Goal: Information Seeking & Learning: Check status

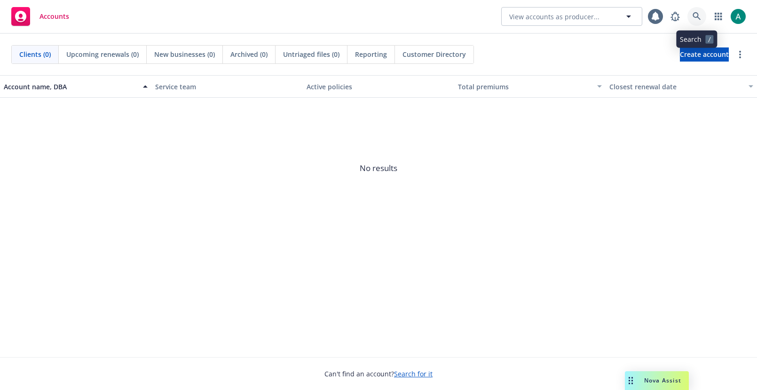
click at [695, 16] on icon at bounding box center [696, 16] width 8 height 8
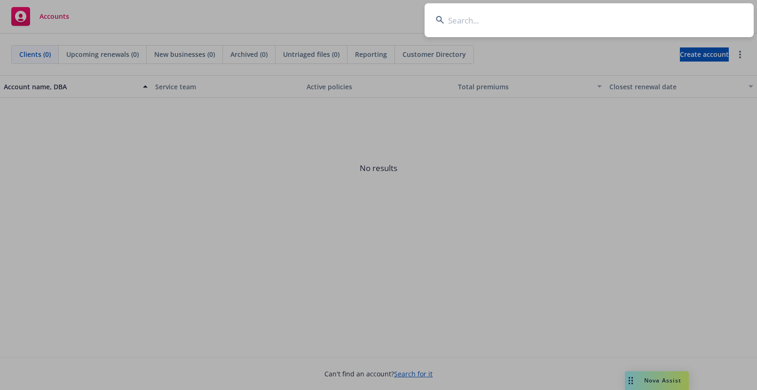
type input "d"
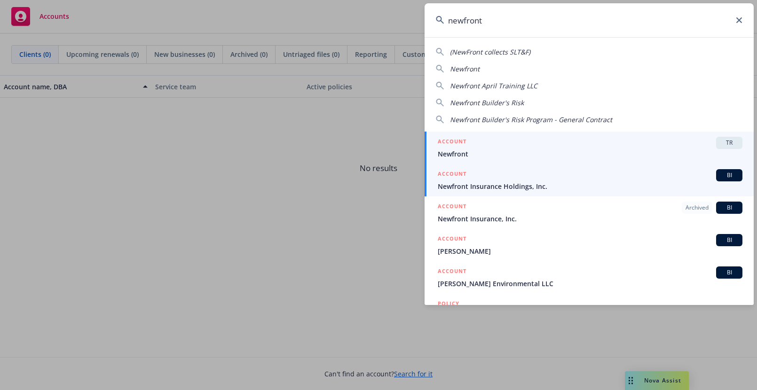
type input "newfront"
click at [592, 185] on span "Newfront Insurance Holdings, Inc." at bounding box center [590, 186] width 305 height 10
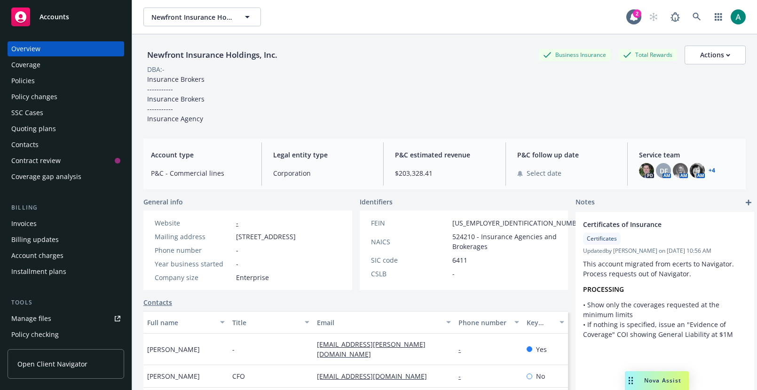
click at [42, 226] on div "Invoices" at bounding box center [65, 223] width 109 height 15
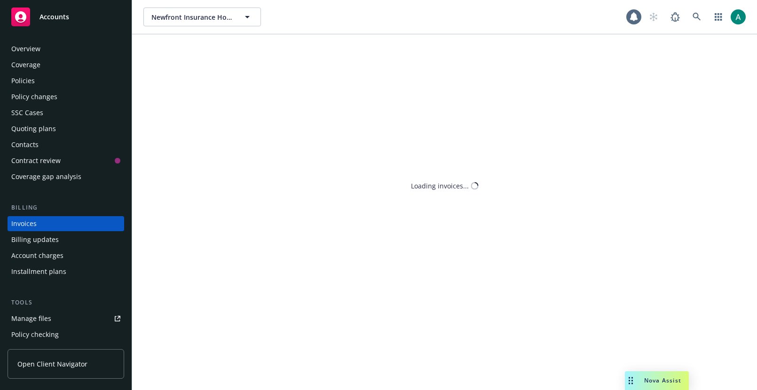
scroll to position [14, 0]
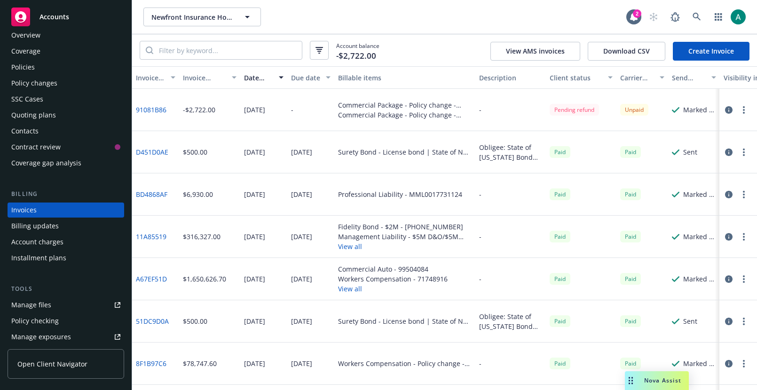
click at [728, 195] on icon "button" at bounding box center [729, 195] width 8 height 8
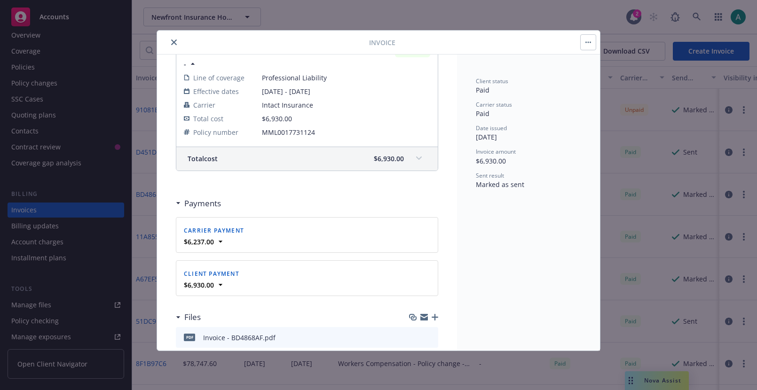
scroll to position [118, 0]
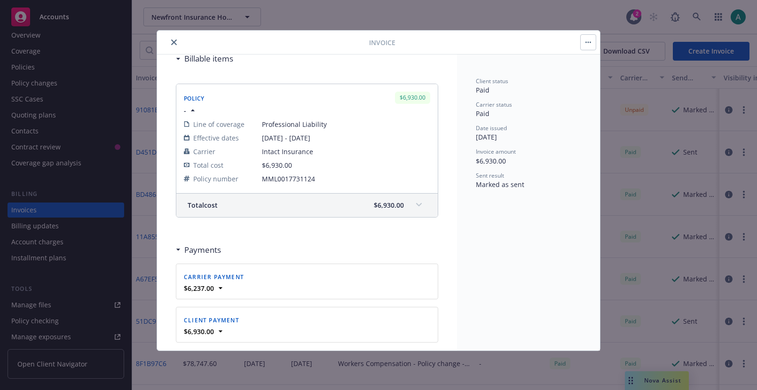
click at [732, 189] on div "Invoice Invoice ID: BD4868AF View case in SSC Billable items Policy $6,930.00 -…" at bounding box center [378, 195] width 757 height 390
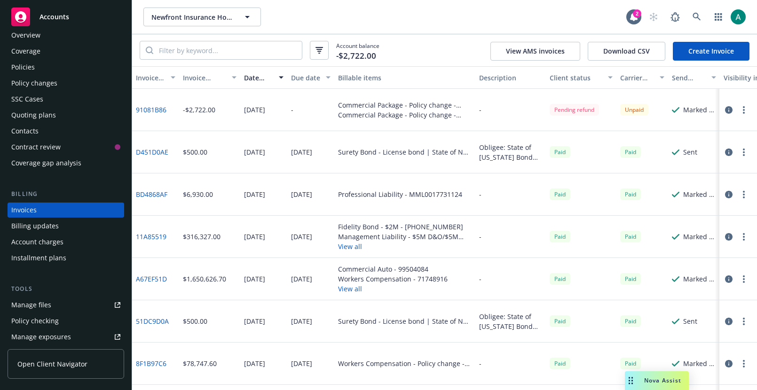
click at [732, 237] on icon "button" at bounding box center [729, 237] width 8 height 8
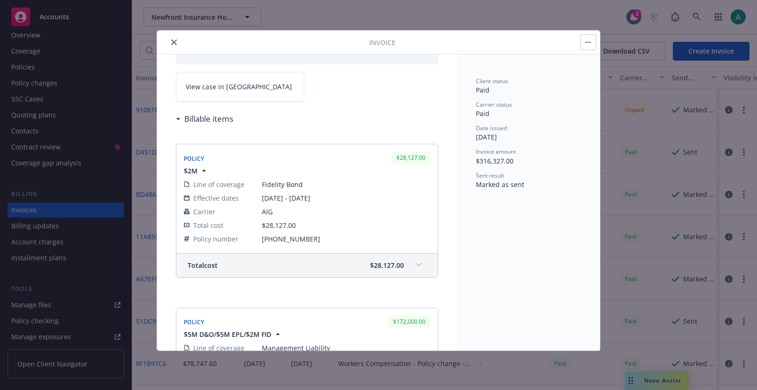
scroll to position [57, 0]
click at [193, 171] on span "$2M" at bounding box center [191, 172] width 14 height 10
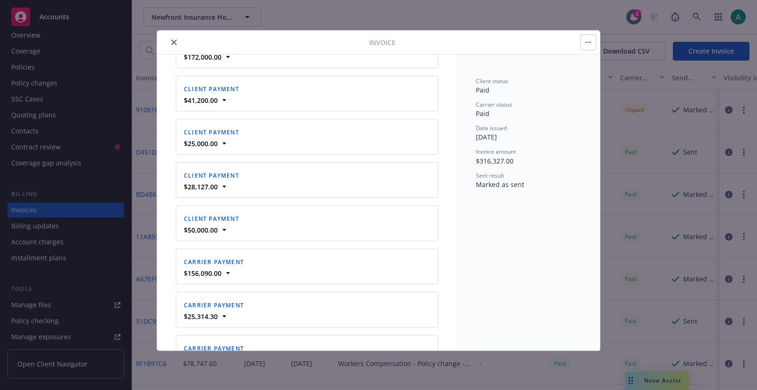
scroll to position [855, 0]
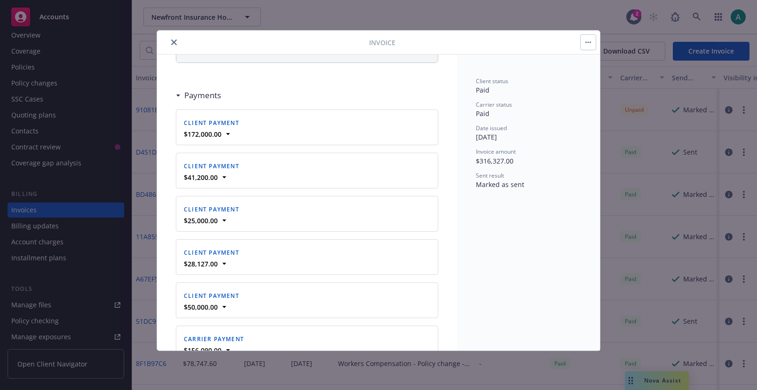
click at [205, 128] on div "Client payment" at bounding box center [211, 123] width 59 height 14
click at [219, 130] on strong "$172,000.00" at bounding box center [203, 134] width 38 height 9
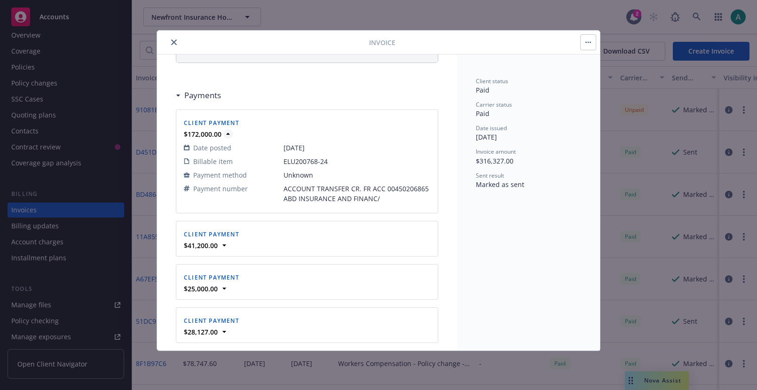
click at [224, 132] on icon at bounding box center [227, 133] width 9 height 9
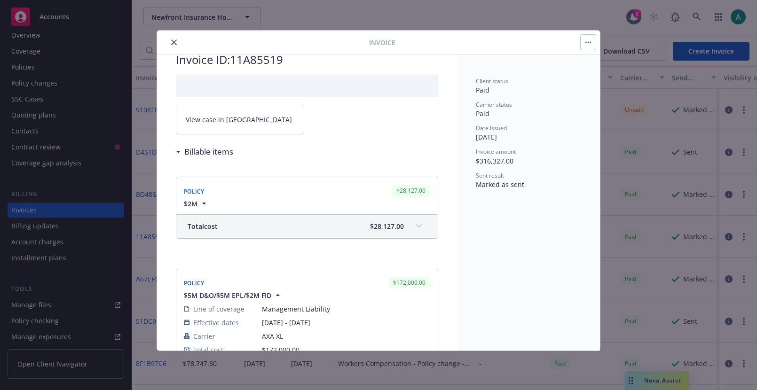
scroll to position [39, 0]
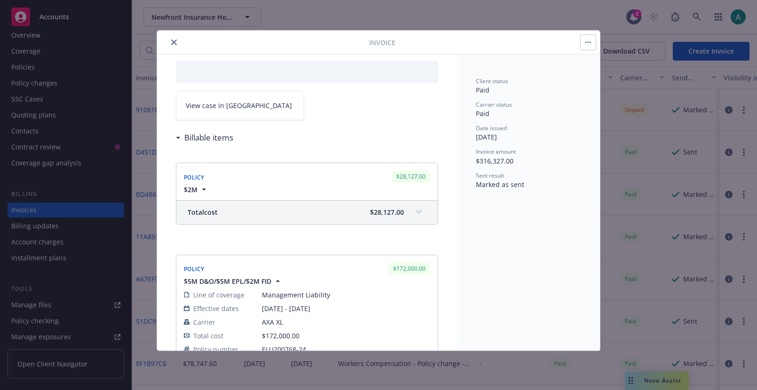
click at [197, 138] on h3 "Billable items" at bounding box center [208, 138] width 49 height 12
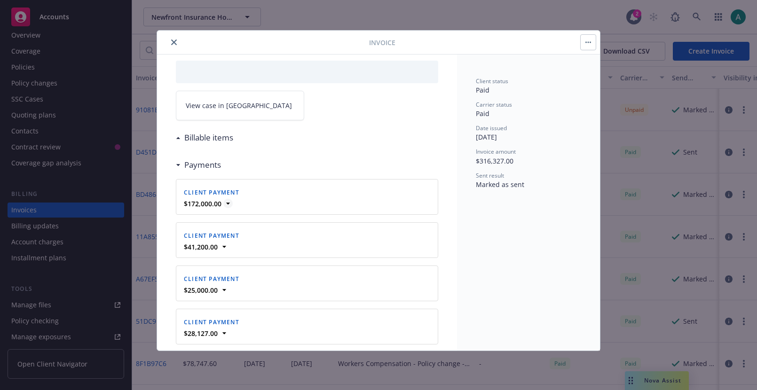
scroll to position [55, 0]
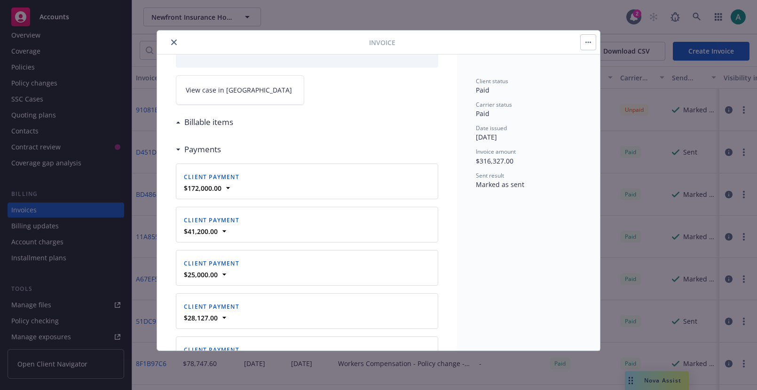
click at [234, 194] on div "Client payment $172,000.00 Date posted [DATE] Billable item ELU200768-24 Paymen…" at bounding box center [306, 181] width 261 height 35
click at [230, 190] on icon at bounding box center [227, 187] width 9 height 9
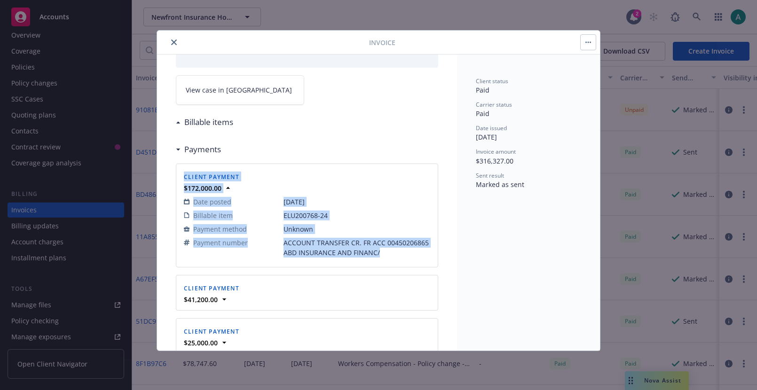
drag, startPoint x: 177, startPoint y: 172, endPoint x: 413, endPoint y: 253, distance: 249.4
click at [413, 253] on div "Client payment $172,000.00 Date posted [DATE] Billable item ELU200768-24 Paymen…" at bounding box center [306, 215] width 261 height 103
click at [413, 253] on span "ACCOUNT TRANSFER CR. FR ACC 00450206865 ABD INSURANCE AND FINANC/" at bounding box center [356, 248] width 147 height 20
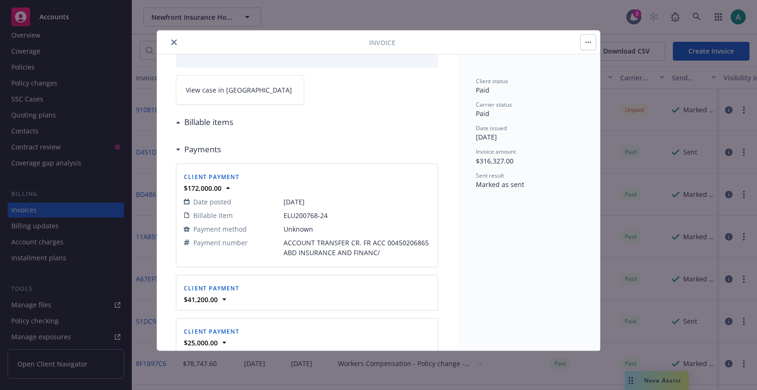
click at [413, 253] on span "ACCOUNT TRANSFER CR. FR ACC 00450206865 ABD INSURANCE AND FINANC/" at bounding box center [356, 248] width 147 height 20
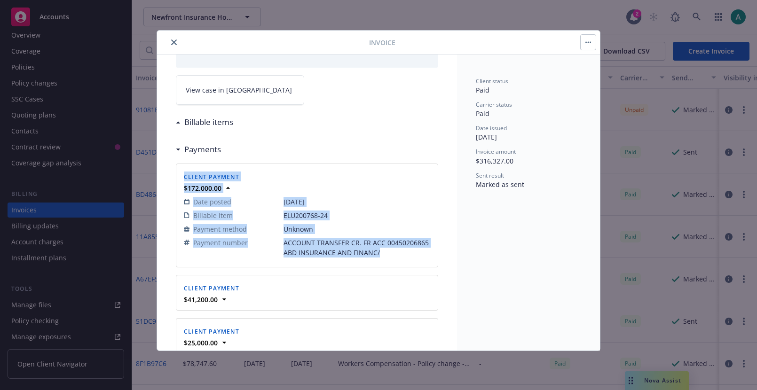
drag, startPoint x: 413, startPoint y: 253, endPoint x: 188, endPoint y: 174, distance: 237.5
click at [188, 174] on div "Client payment $172,000.00 Date posted [DATE] Billable item ELU200768-24 Paymen…" at bounding box center [307, 216] width 250 height 92
click at [188, 174] on span "Client payment" at bounding box center [211, 177] width 55 height 8
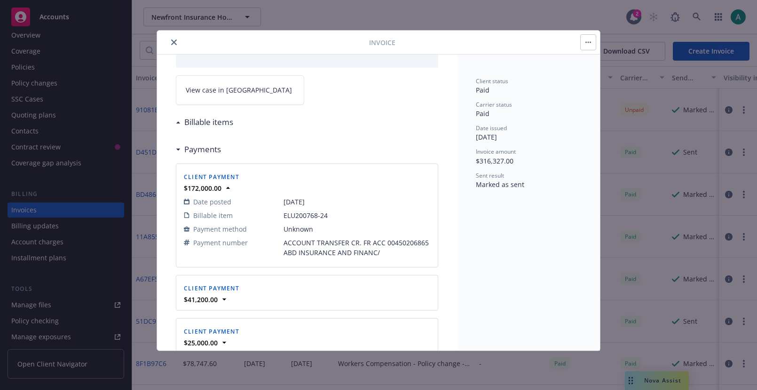
click at [188, 174] on span "Client payment" at bounding box center [211, 177] width 55 height 8
click at [189, 180] on span "Client payment" at bounding box center [211, 177] width 55 height 8
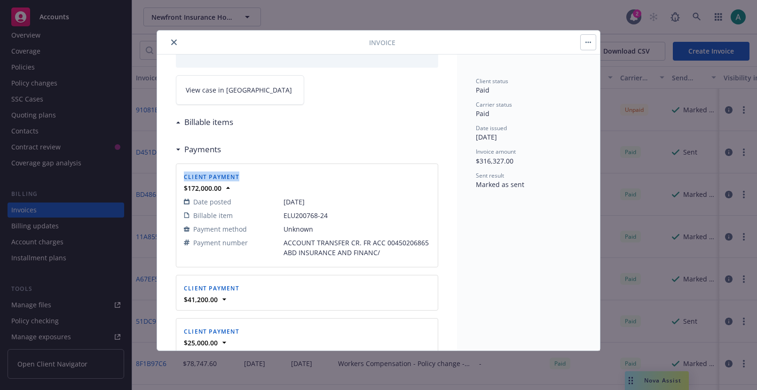
click at [206, 205] on span "Date posted" at bounding box center [212, 202] width 38 height 10
click at [208, 214] on span "Billable item" at bounding box center [212, 216] width 39 height 10
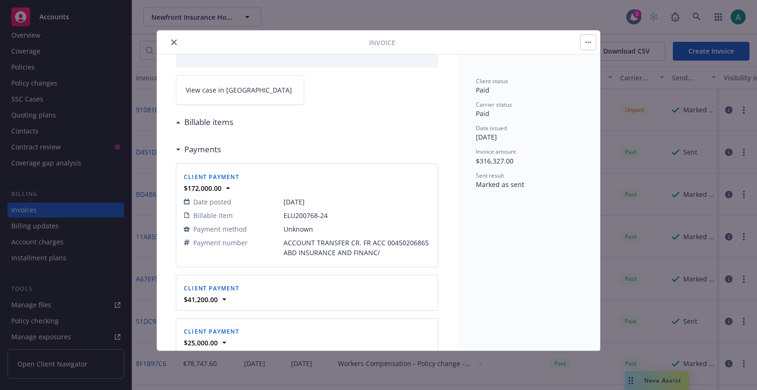
click at [208, 214] on span "Billable item" at bounding box center [212, 216] width 39 height 10
click at [213, 230] on span "Payment method" at bounding box center [220, 229] width 54 height 10
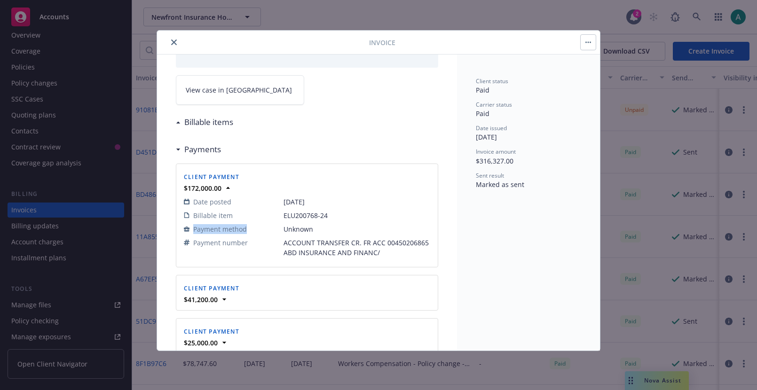
click at [217, 246] on span "Payment number" at bounding box center [220, 243] width 55 height 10
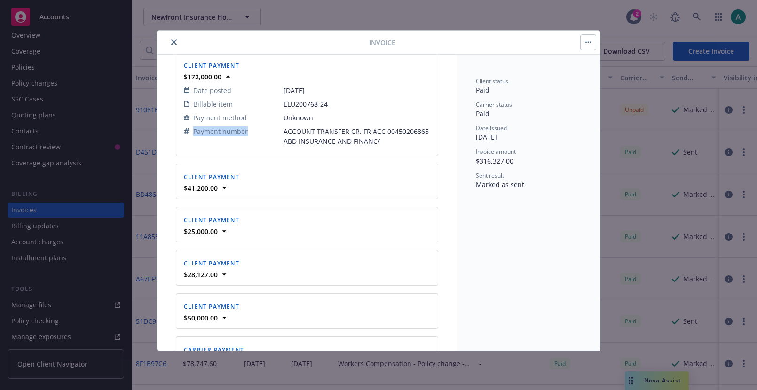
scroll to position [176, 0]
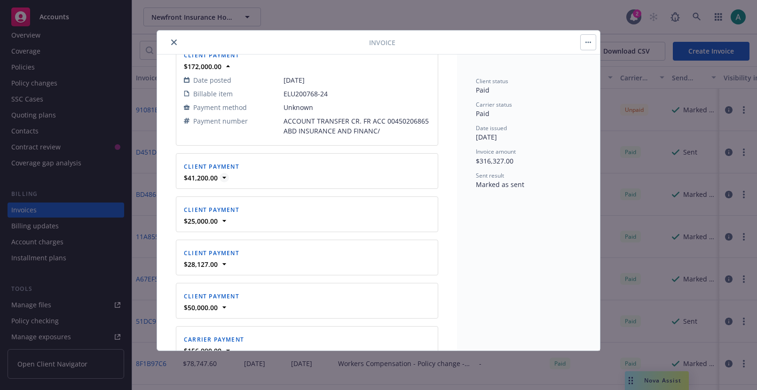
click at [222, 178] on icon at bounding box center [223, 177] width 9 height 9
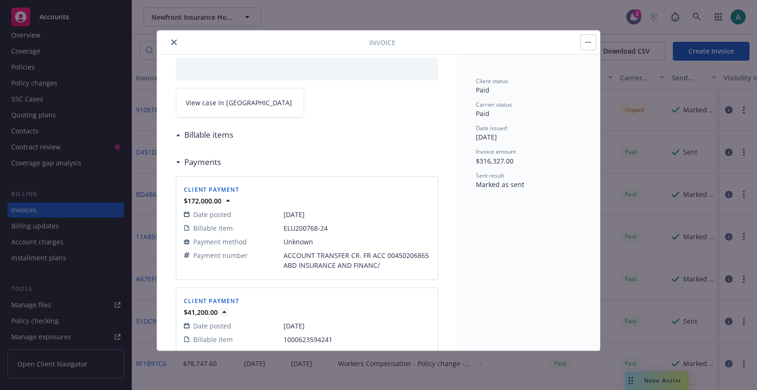
scroll to position [0, 0]
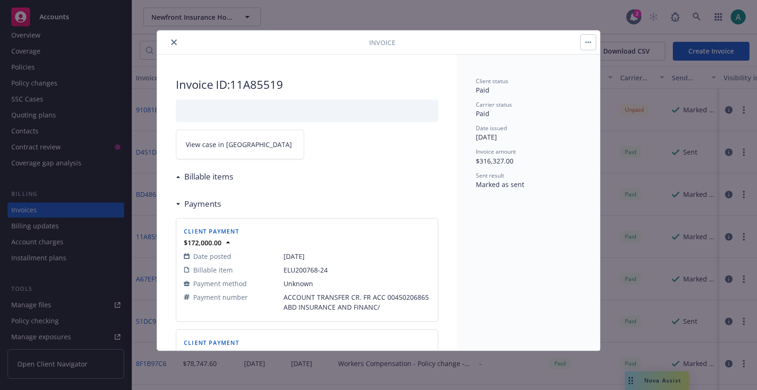
click at [184, 204] on div "Payments" at bounding box center [200, 204] width 40 height 12
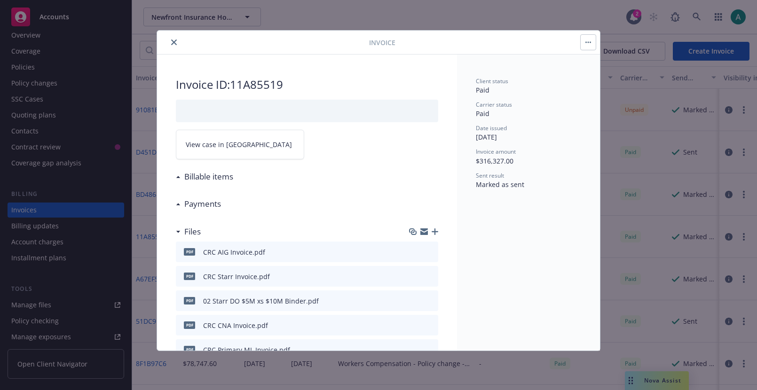
click at [189, 179] on h3 "Billable items" at bounding box center [208, 177] width 49 height 12
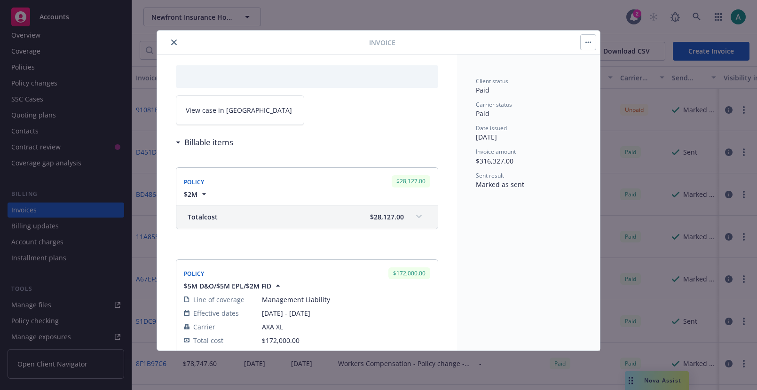
scroll to position [66, 0]
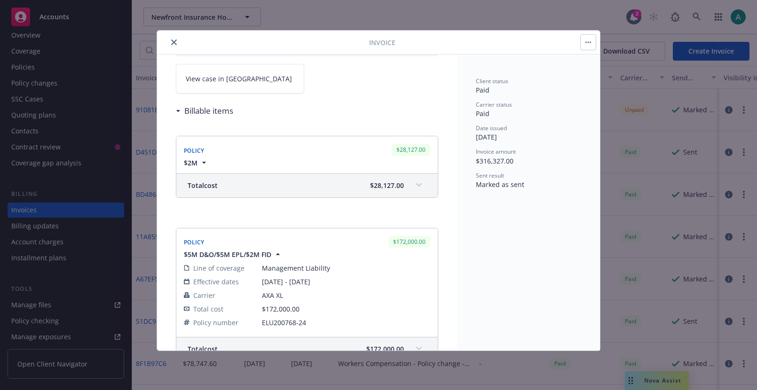
click at [199, 154] on span "Policy" at bounding box center [194, 151] width 21 height 8
click at [200, 158] on icon "button" at bounding box center [203, 162] width 9 height 9
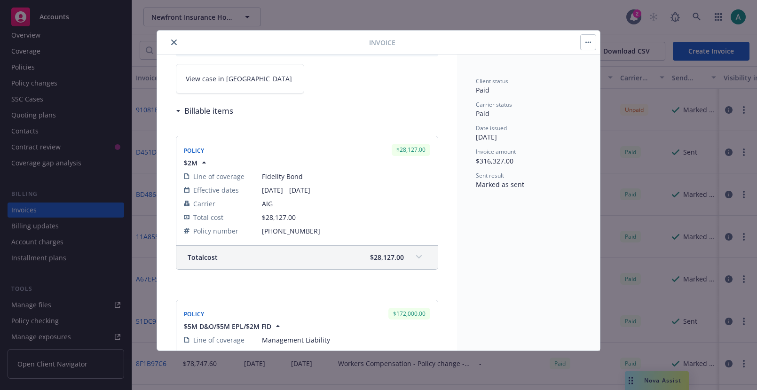
click at [200, 166] on icon "button" at bounding box center [203, 162] width 9 height 9
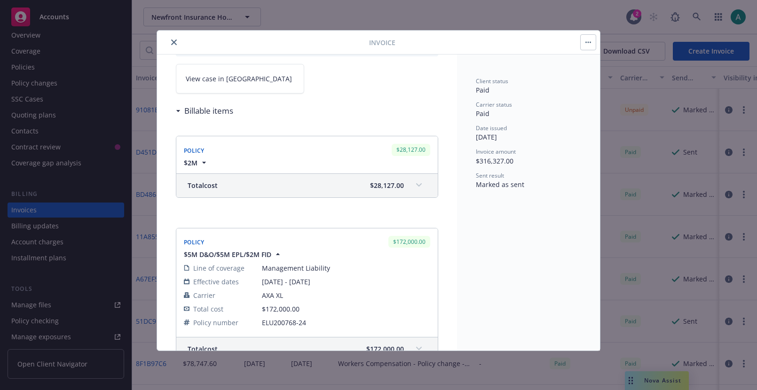
click at [202, 160] on icon "button" at bounding box center [203, 162] width 9 height 9
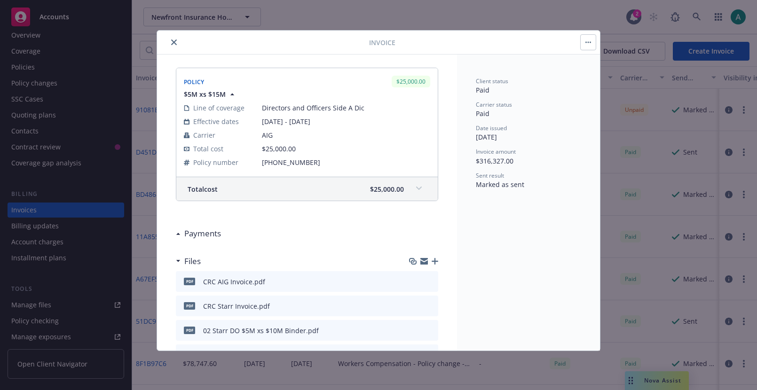
scroll to position [864, 0]
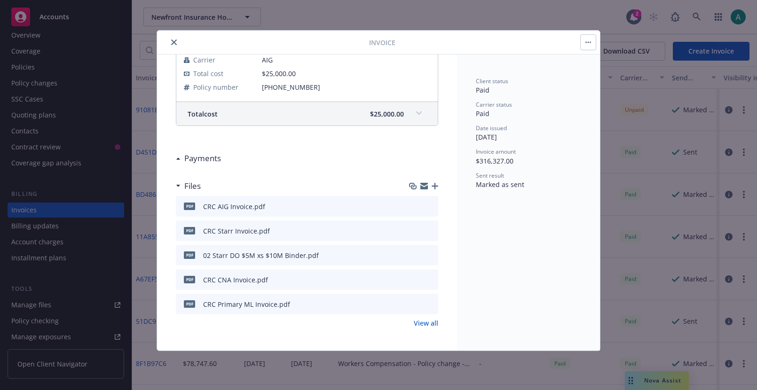
click at [202, 160] on h3 "Payments" at bounding box center [202, 158] width 37 height 12
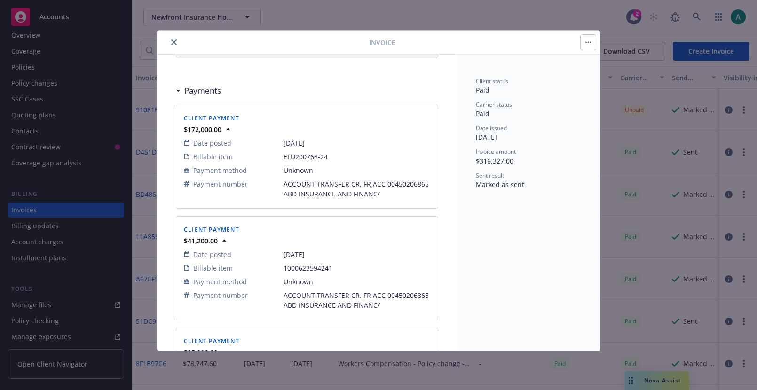
scroll to position [937, 0]
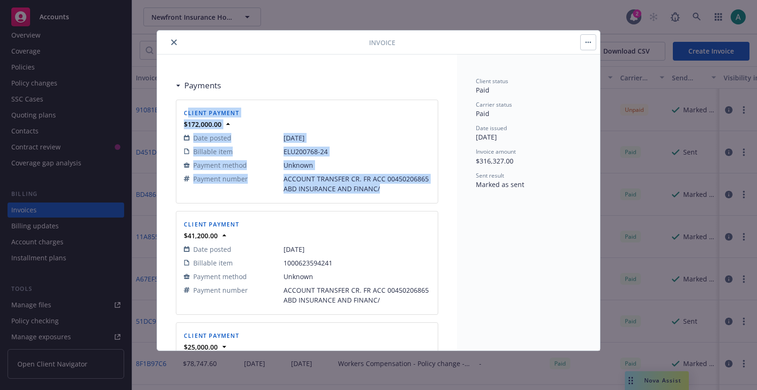
drag, startPoint x: 187, startPoint y: 111, endPoint x: 390, endPoint y: 193, distance: 218.9
click at [390, 193] on div "Client payment $172,000.00 Date posted [DATE] Billable item ELU200768-24 Paymen…" at bounding box center [307, 152] width 250 height 92
click at [390, 193] on span "ACCOUNT TRANSFER CR. FR ACC 00450206865 ABD INSURANCE AND FINANC/" at bounding box center [356, 184] width 147 height 20
drag, startPoint x: 390, startPoint y: 193, endPoint x: 203, endPoint y: 124, distance: 199.2
click at [203, 124] on div "Client payment $172,000.00 Date posted [DATE] Billable item ELU200768-24 Paymen…" at bounding box center [307, 152] width 250 height 92
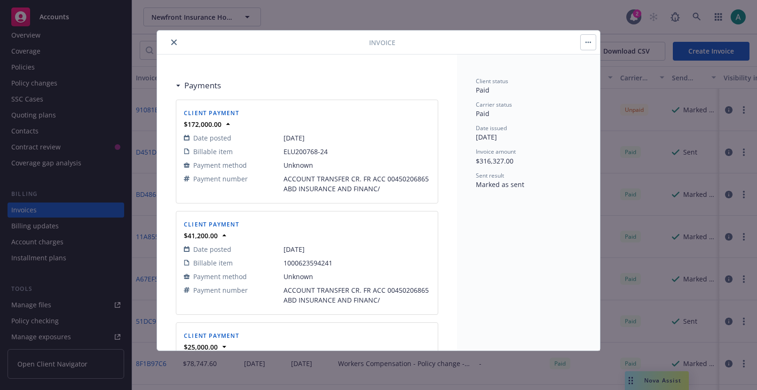
click at [180, 110] on div "Client payment $172,000.00 Date posted [DATE] Billable item ELU200768-24 Paymen…" at bounding box center [306, 151] width 261 height 103
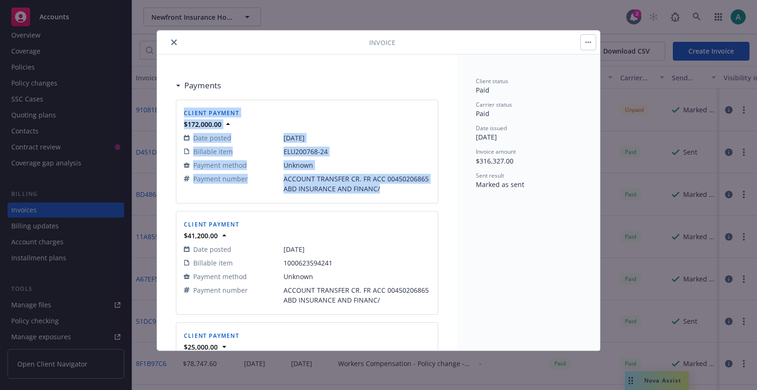
drag, startPoint x: 180, startPoint y: 110, endPoint x: 390, endPoint y: 188, distance: 224.5
click at [390, 188] on div "Client payment $172,000.00 Date posted [DATE] Billable item ELU200768-24 Paymen…" at bounding box center [306, 151] width 261 height 103
click at [390, 188] on span "ACCOUNT TRANSFER CR. FR ACC 00450206865 ABD INSURANCE AND FINANC/" at bounding box center [356, 184] width 147 height 20
drag, startPoint x: 390, startPoint y: 188, endPoint x: 184, endPoint y: 111, distance: 219.8
click at [184, 111] on div "Client payment $172,000.00 Date posted [DATE] Billable item ELU200768-24 Paymen…" at bounding box center [307, 152] width 250 height 92
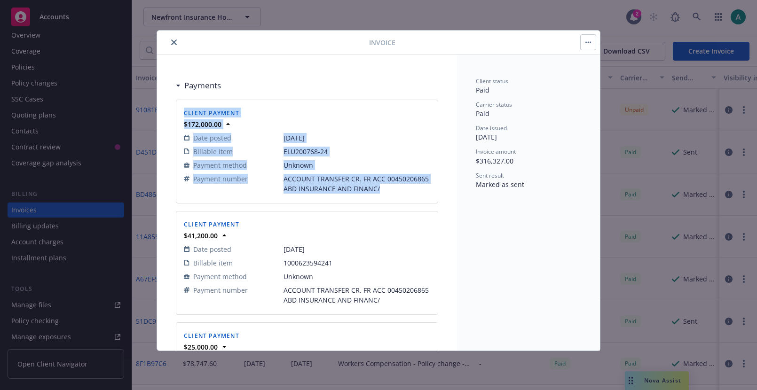
click at [184, 111] on span "Client payment" at bounding box center [211, 113] width 55 height 8
drag, startPoint x: 184, startPoint y: 111, endPoint x: 391, endPoint y: 190, distance: 221.4
click at [391, 190] on div "Client payment $172,000.00 Date posted [DATE] Billable item ELU200768-24 Paymen…" at bounding box center [307, 152] width 250 height 92
click at [391, 190] on span "ACCOUNT TRANSFER CR. FR ACC 00450206865 ABD INSURANCE AND FINANC/" at bounding box center [356, 184] width 147 height 20
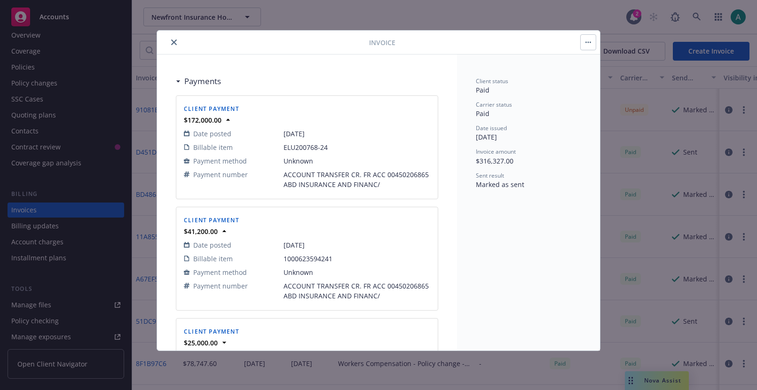
scroll to position [939, 0]
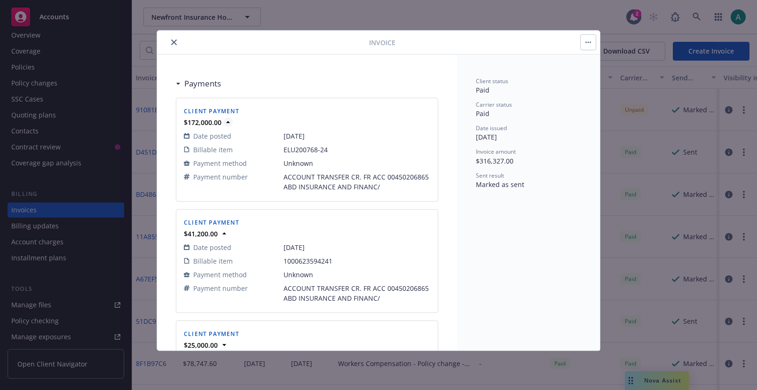
click at [224, 125] on icon at bounding box center [227, 121] width 9 height 9
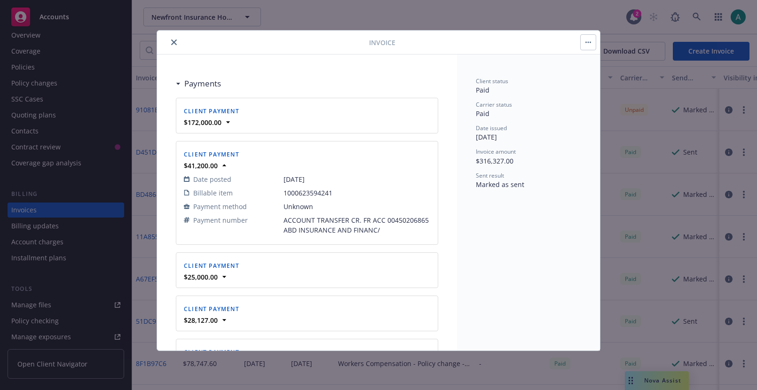
click at [225, 154] on span "Client payment" at bounding box center [211, 154] width 55 height 8
click at [223, 164] on icon at bounding box center [223, 165] width 9 height 9
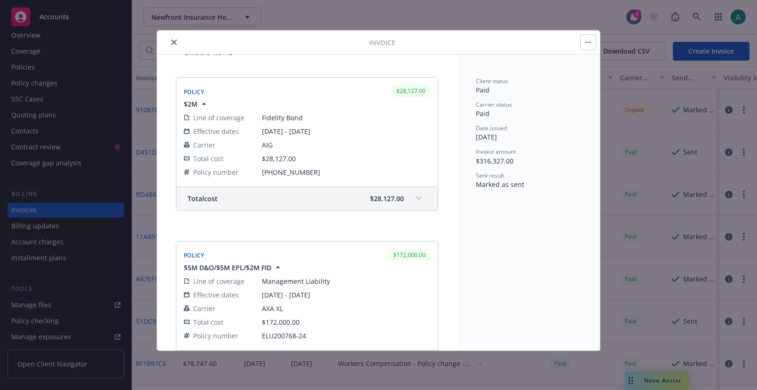
scroll to position [127, 0]
click at [233, 190] on div "Total cost $28,127.00" at bounding box center [306, 196] width 261 height 23
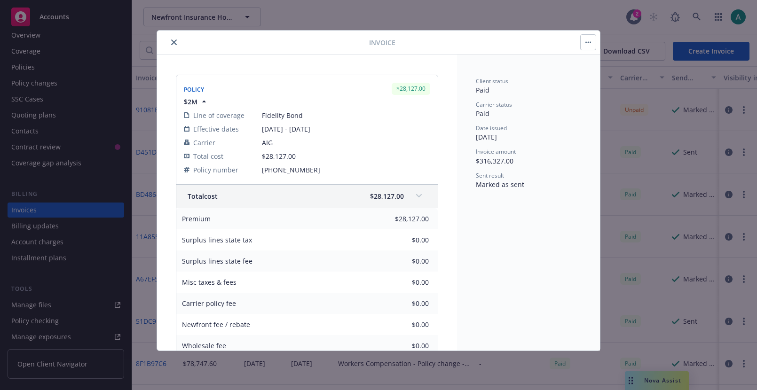
click at [233, 190] on div "Total cost $28,127.00" at bounding box center [306, 196] width 261 height 23
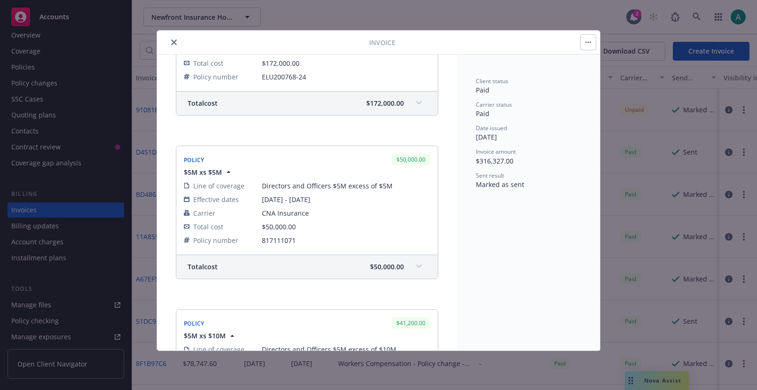
scroll to position [101, 0]
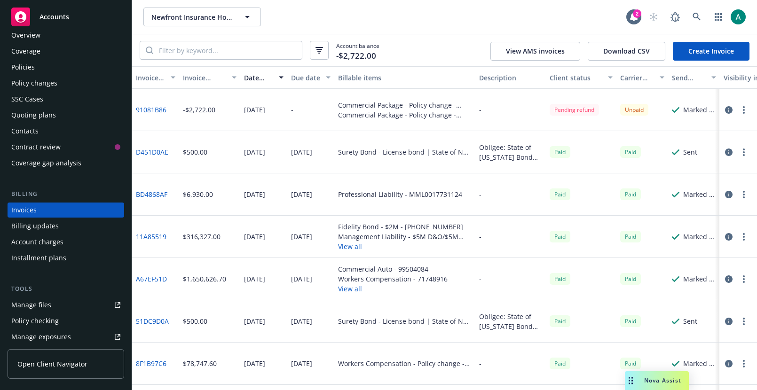
click at [729, 155] on icon "button" at bounding box center [729, 153] width 8 height 8
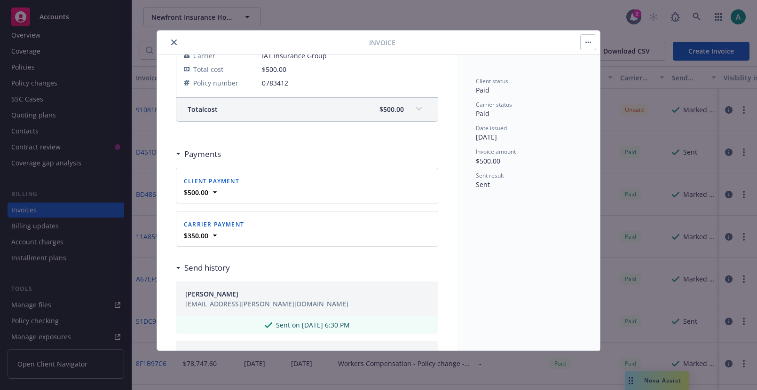
scroll to position [222, 0]
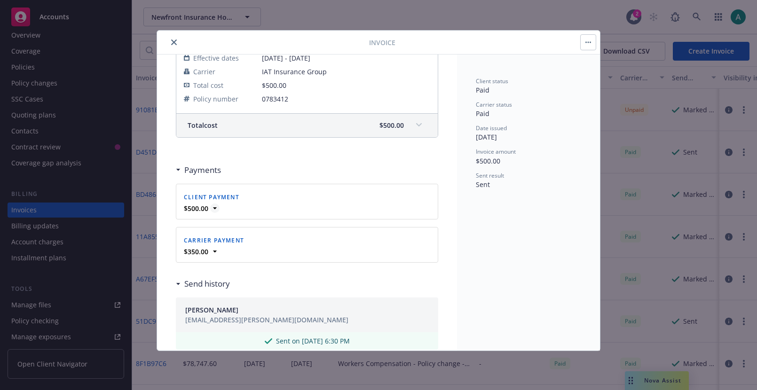
click at [215, 209] on icon at bounding box center [214, 208] width 9 height 9
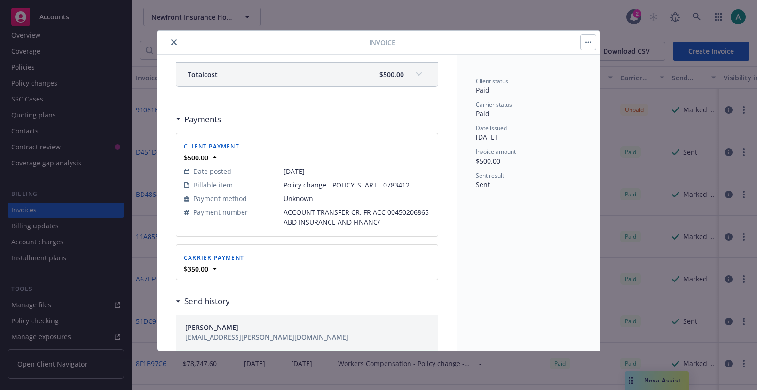
scroll to position [276, 0]
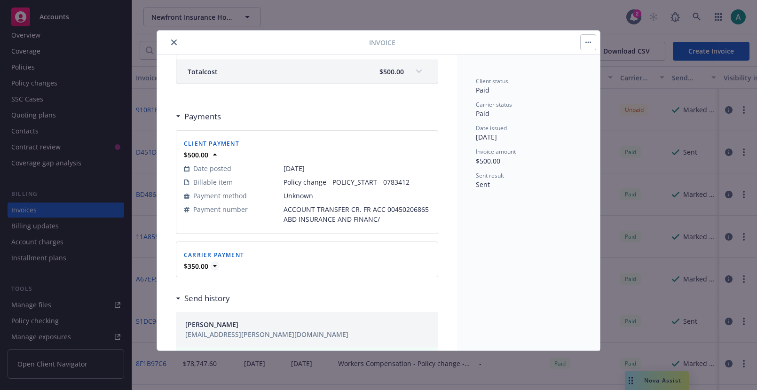
click at [213, 269] on icon at bounding box center [214, 265] width 9 height 9
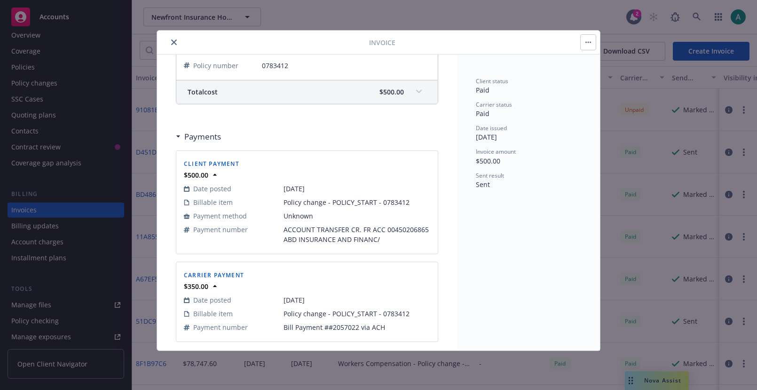
scroll to position [254, 0]
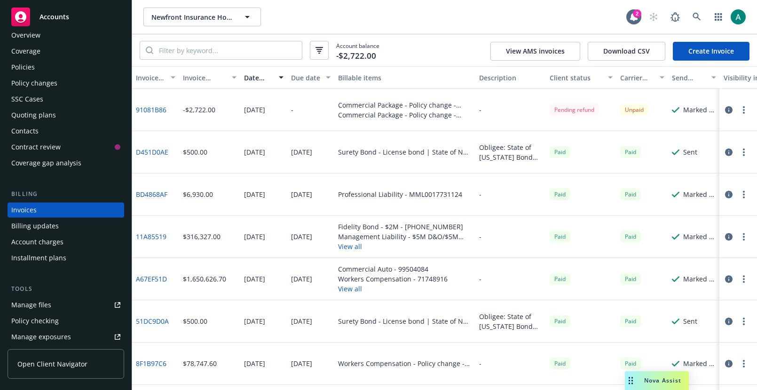
click at [730, 194] on icon "button" at bounding box center [729, 195] width 8 height 8
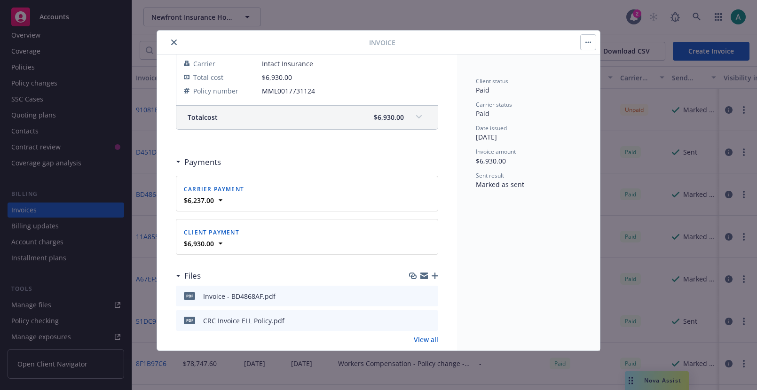
scroll to position [213, 0]
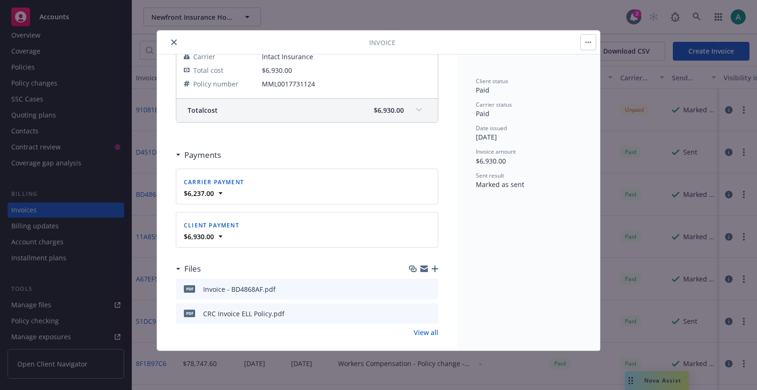
click at [666, 220] on div "Invoice Invoice ID: BD4868AF View case in SSC Billable items Policy $6,930.00 -…" at bounding box center [378, 195] width 757 height 390
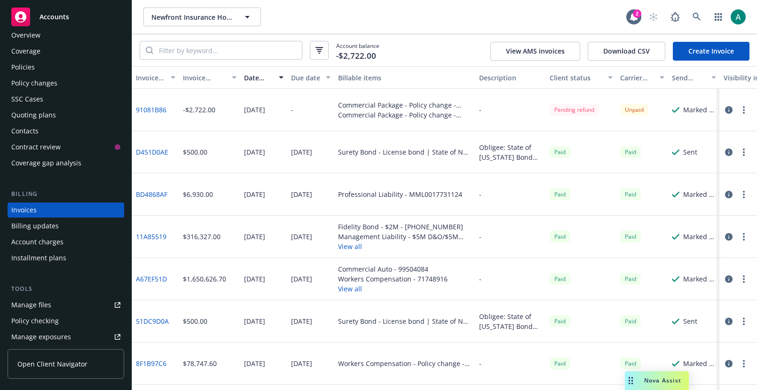
click at [726, 236] on icon "button" at bounding box center [729, 237] width 8 height 8
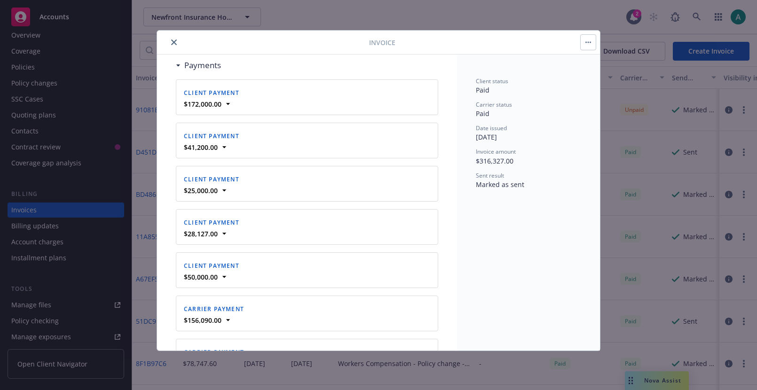
scroll to position [954, 0]
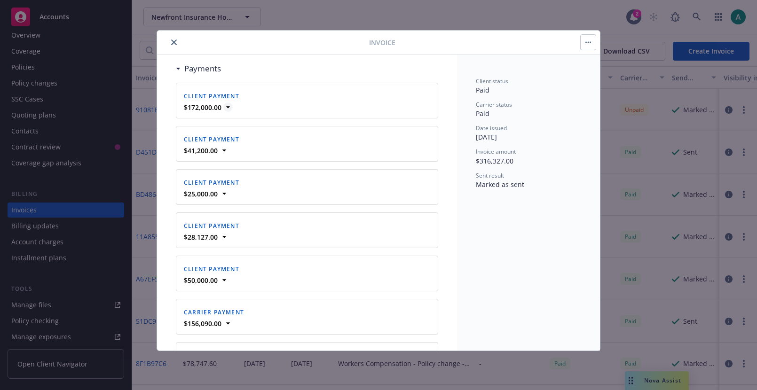
click at [228, 104] on icon at bounding box center [227, 106] width 9 height 9
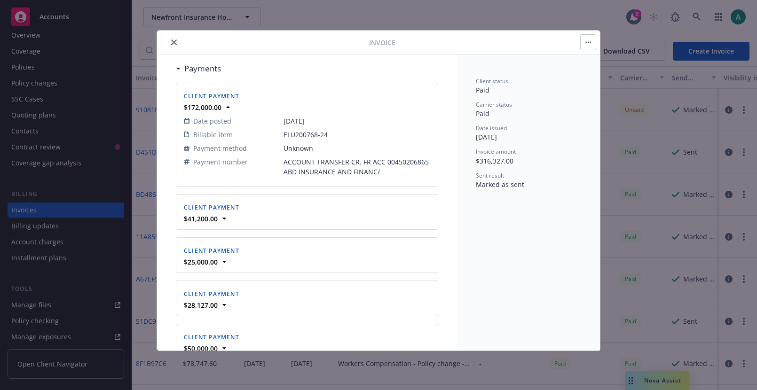
click at [226, 213] on div "Client payment" at bounding box center [211, 207] width 59 height 14
click at [225, 219] on icon at bounding box center [223, 218] width 9 height 9
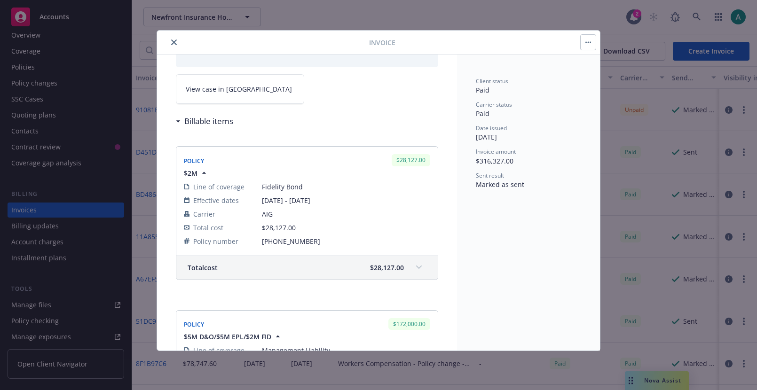
scroll to position [0, 0]
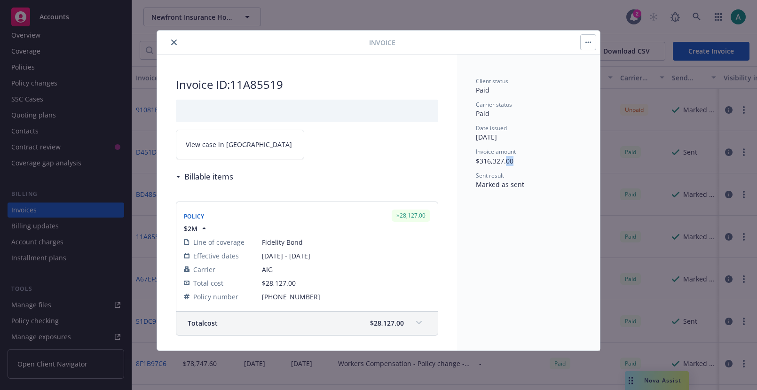
drag, startPoint x: 516, startPoint y: 161, endPoint x: 506, endPoint y: 162, distance: 10.4
click at [506, 162] on div "Invoice amount $316,327.00" at bounding box center [528, 157] width 105 height 18
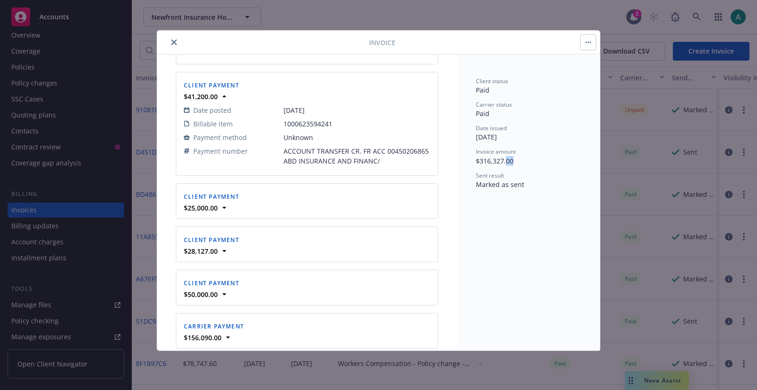
scroll to position [1060, 0]
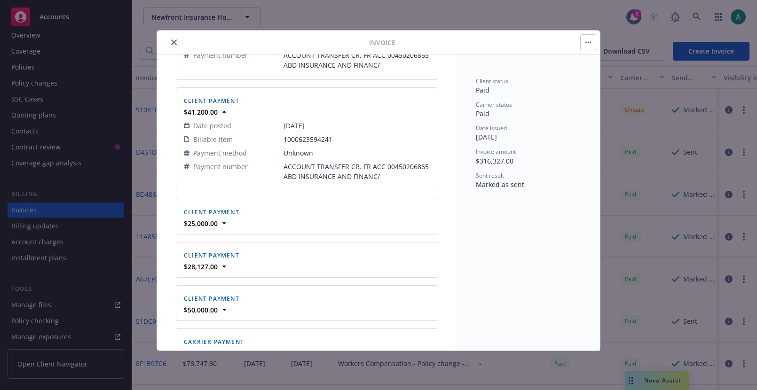
click at [221, 229] on div "Client payment $25,000.00 Date posted [DATE] Billable item [PHONE_NUMBER] Payme…" at bounding box center [306, 216] width 261 height 35
click at [493, 151] on span "Invoice amount" at bounding box center [496, 152] width 40 height 8
click at [493, 157] on span "$316,327.00" at bounding box center [495, 161] width 38 height 9
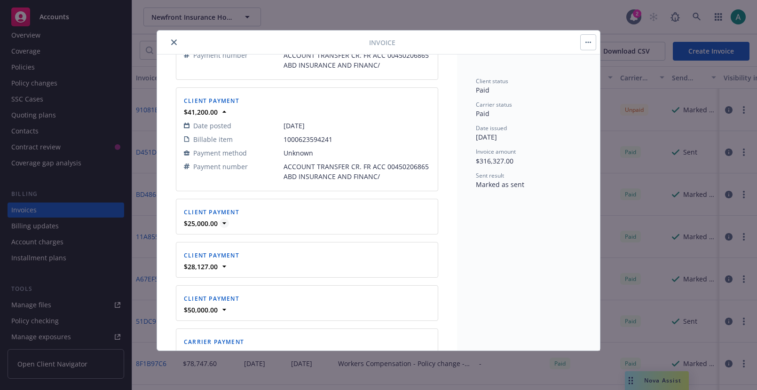
click at [222, 223] on icon at bounding box center [223, 223] width 9 height 9
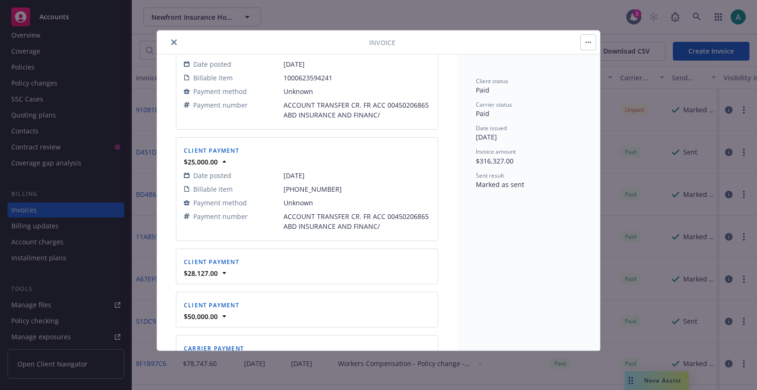
scroll to position [1128, 0]
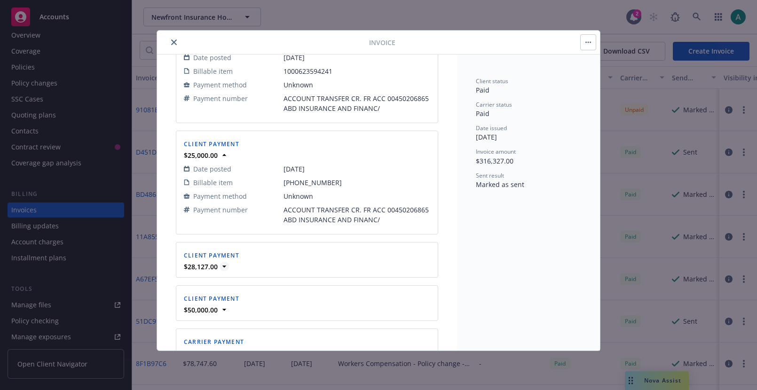
click at [227, 267] on icon at bounding box center [223, 266] width 9 height 9
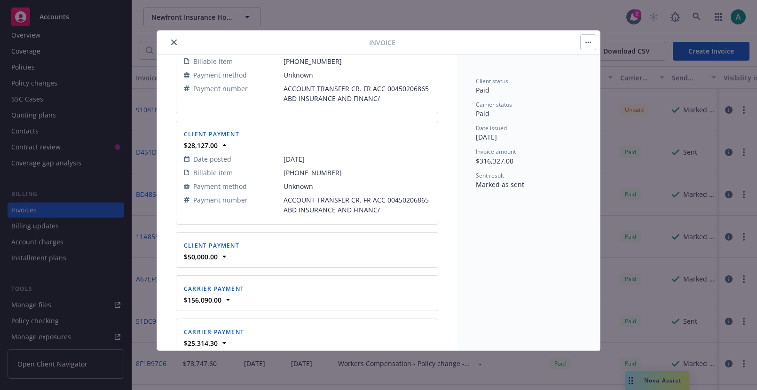
scroll to position [1267, 0]
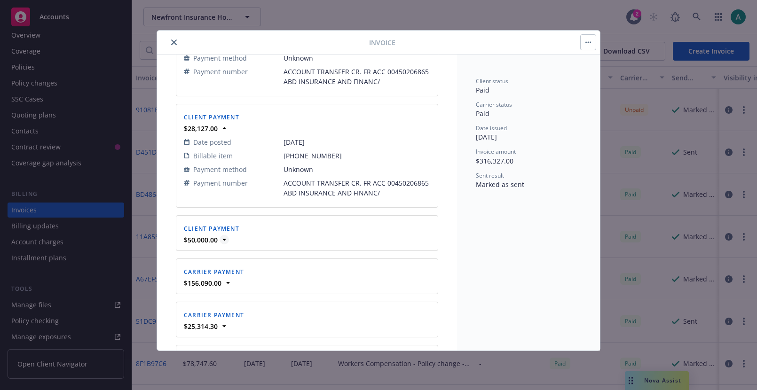
click at [227, 241] on icon at bounding box center [223, 239] width 9 height 9
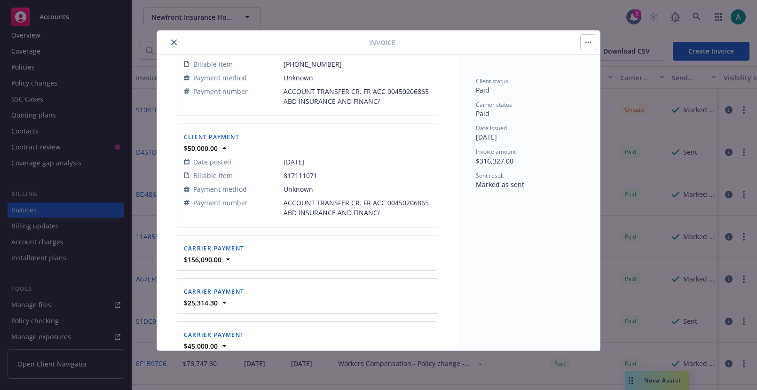
scroll to position [1385, 0]
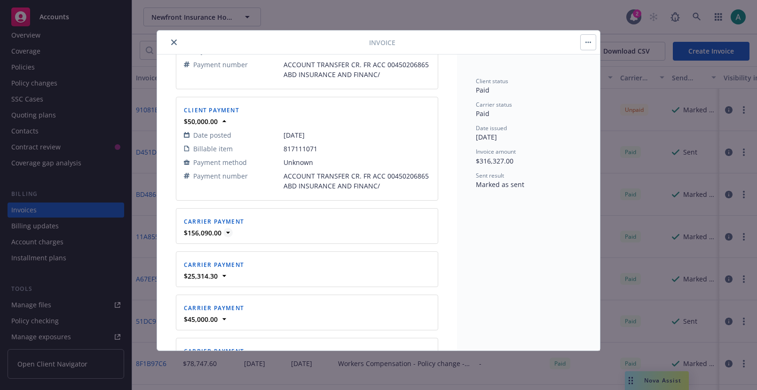
click at [227, 235] on icon at bounding box center [227, 232] width 9 height 9
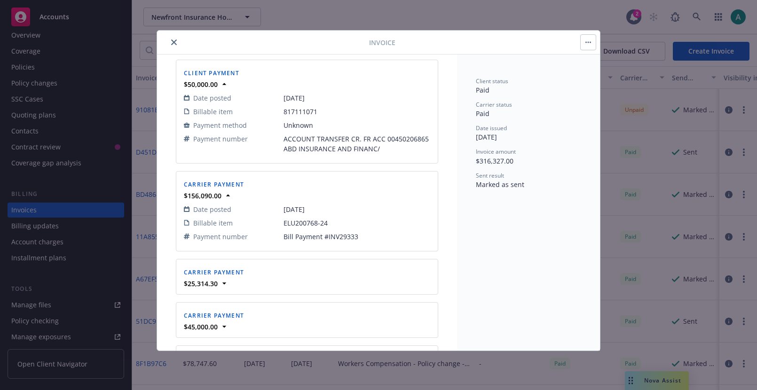
scroll to position [1449, 0]
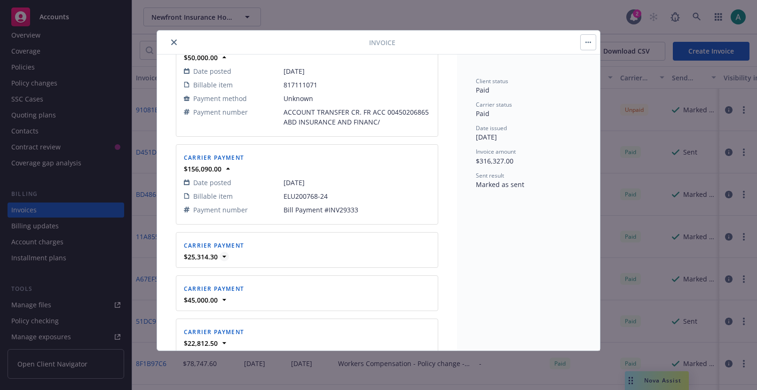
click at [223, 259] on icon at bounding box center [223, 256] width 9 height 9
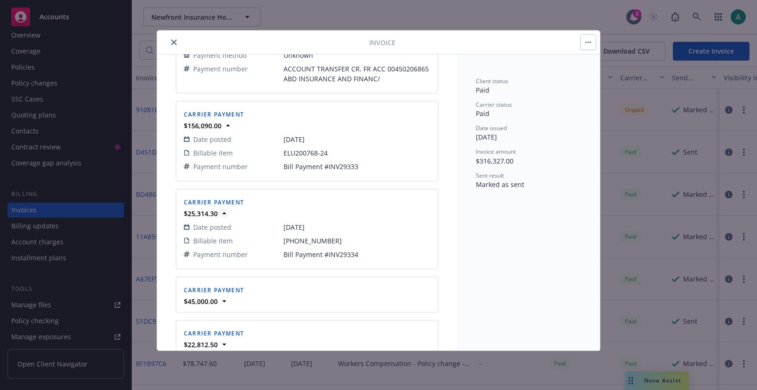
scroll to position [1502, 0]
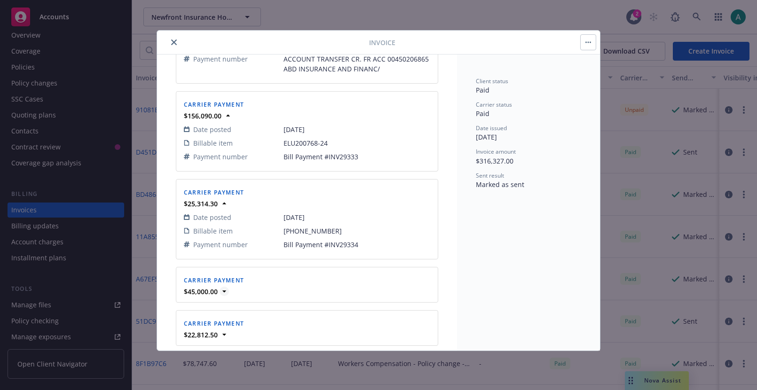
click at [220, 292] on icon at bounding box center [223, 291] width 9 height 9
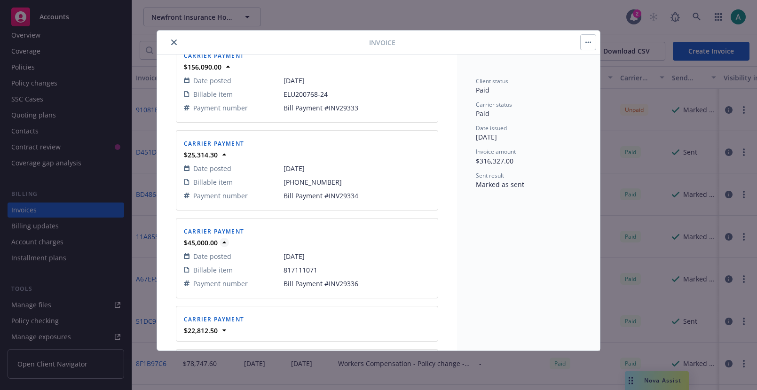
scroll to position [1605, 0]
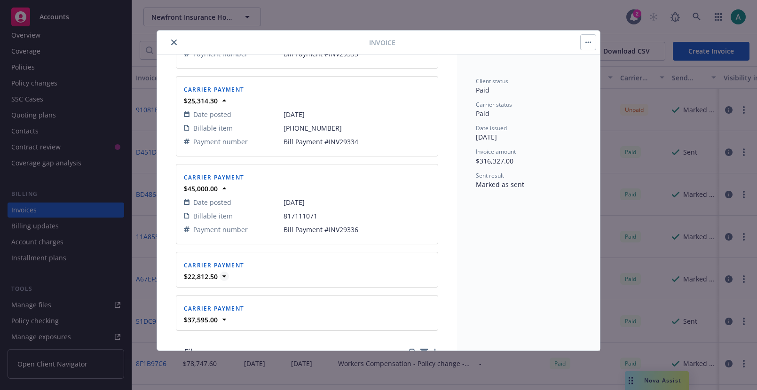
click at [222, 277] on icon at bounding box center [223, 276] width 9 height 9
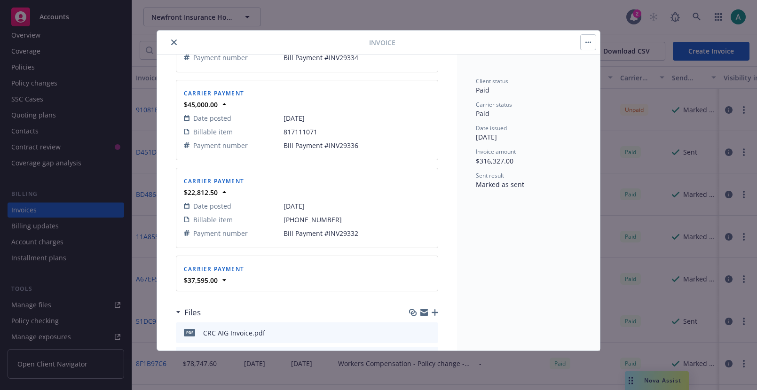
scroll to position [1696, 0]
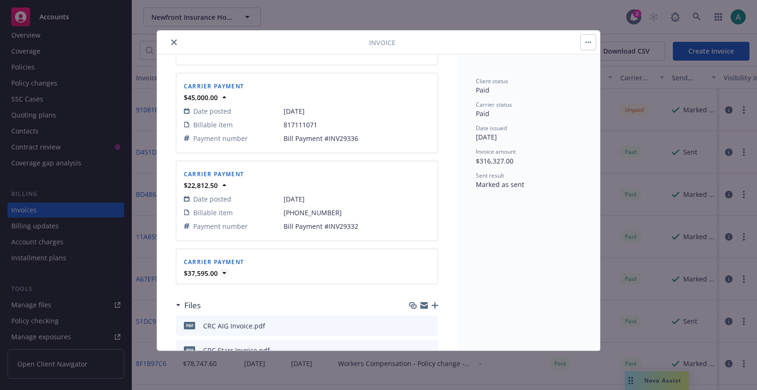
click at [227, 276] on icon at bounding box center [223, 272] width 9 height 9
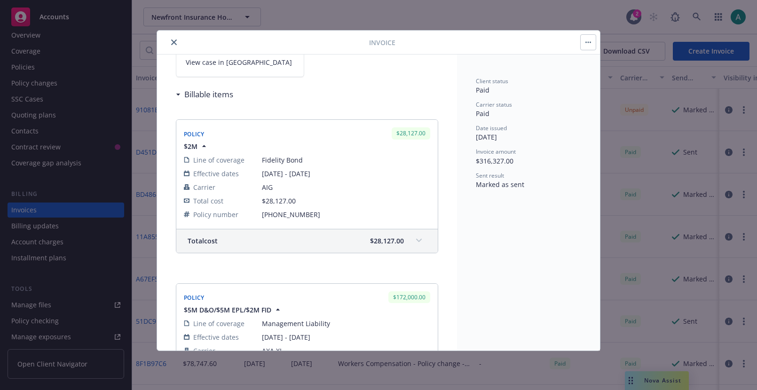
scroll to position [94, 0]
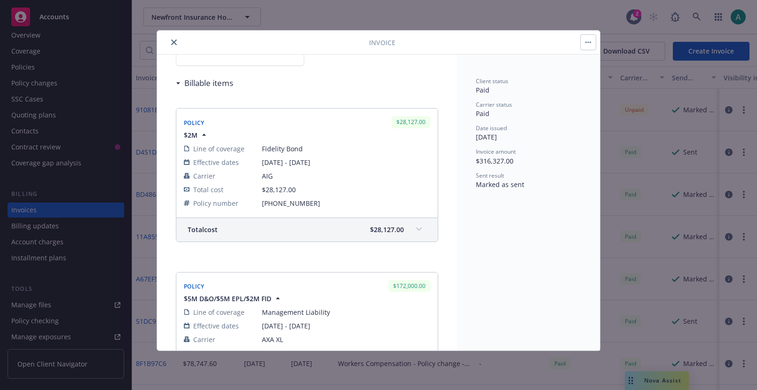
click at [401, 231] on span "$28,127.00" at bounding box center [387, 230] width 34 height 10
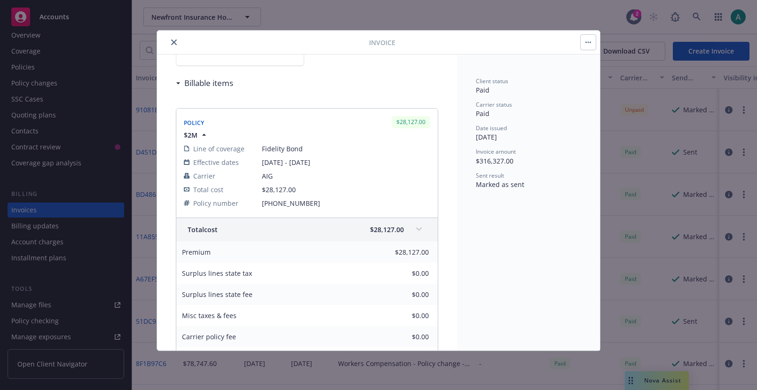
click at [401, 231] on span "$28,127.00" at bounding box center [387, 230] width 34 height 10
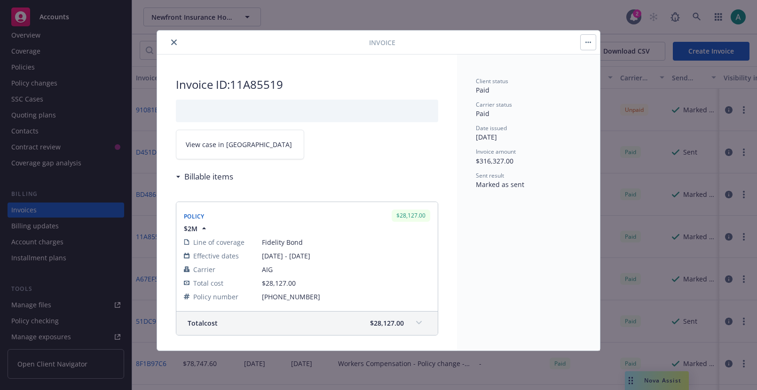
scroll to position [20, 0]
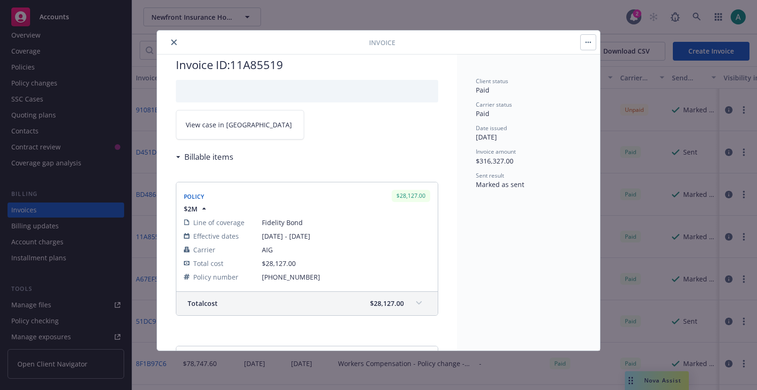
click at [168, 44] on div at bounding box center [265, 42] width 208 height 11
click at [171, 44] on icon "close" at bounding box center [174, 42] width 6 height 6
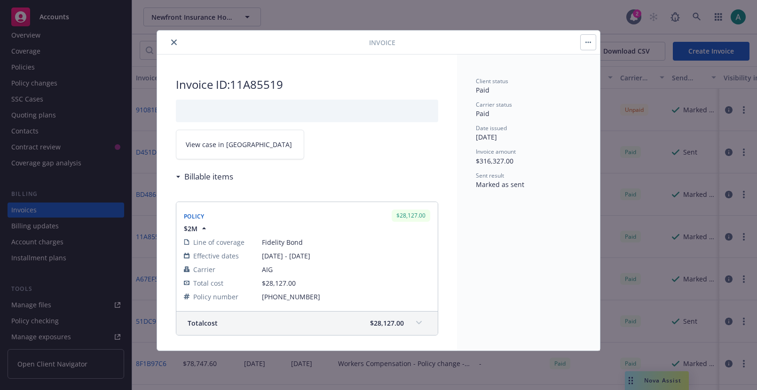
click at [170, 40] on button "close" at bounding box center [173, 42] width 11 height 11
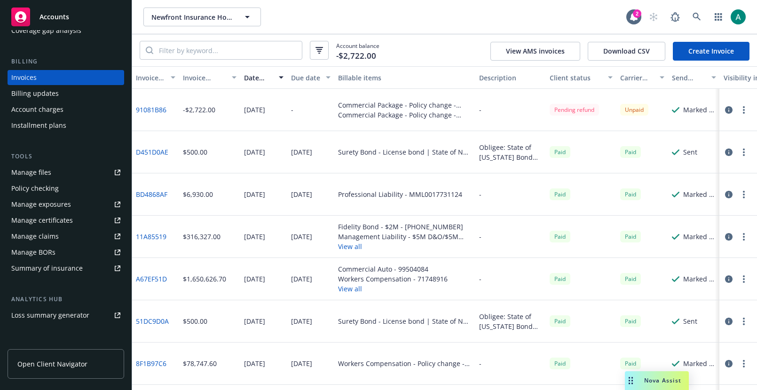
scroll to position [135, 0]
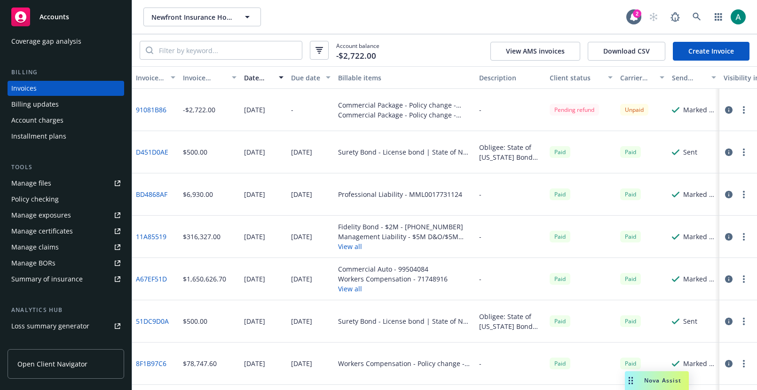
click at [52, 138] on div "Installment plans" at bounding box center [38, 136] width 55 height 15
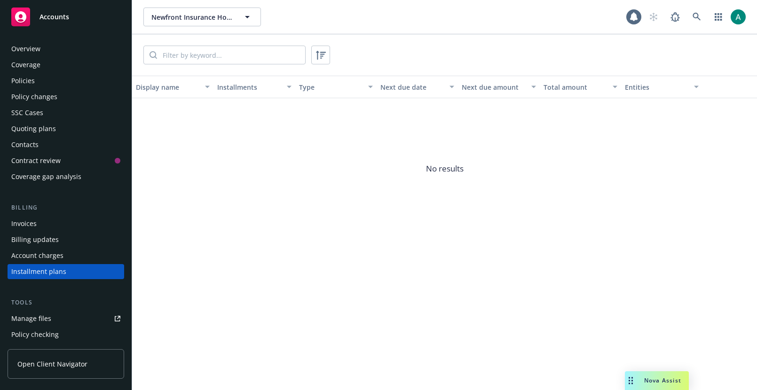
scroll to position [62, 0]
